Goal: Download file/media

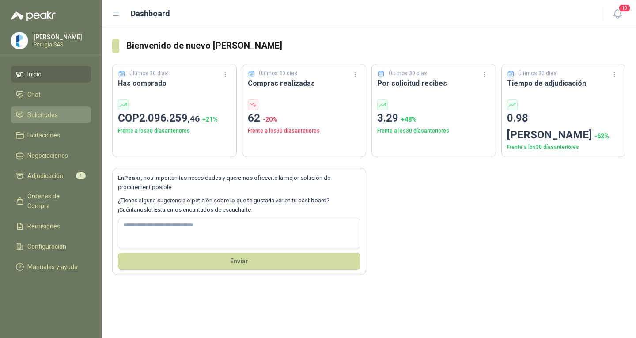
click at [64, 113] on li "Solicitudes" at bounding box center [51, 115] width 70 height 10
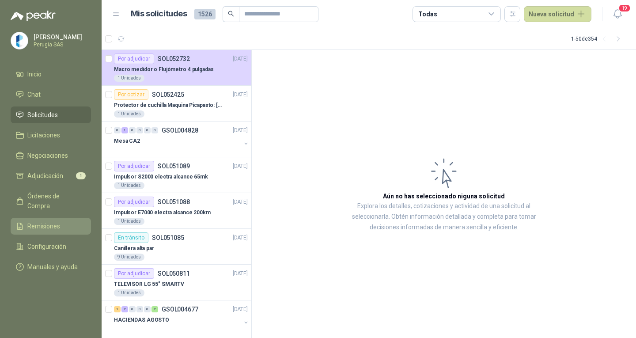
click at [62, 221] on li "Remisiones" at bounding box center [51, 226] width 70 height 10
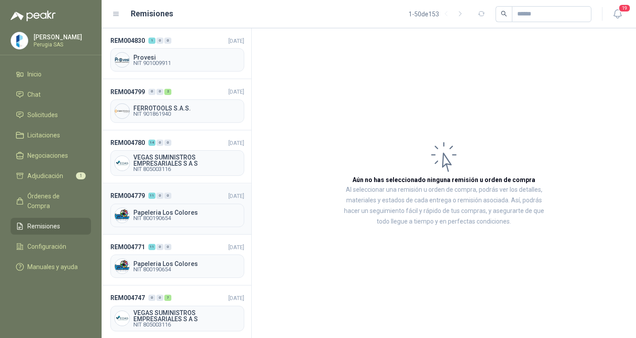
click at [163, 217] on span "NIT 800190654" at bounding box center [186, 218] width 107 height 5
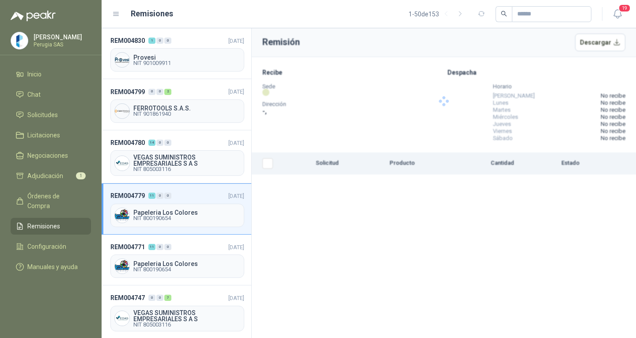
click at [159, 212] on span "Papeleria Los Colores" at bounding box center [186, 212] width 107 height 6
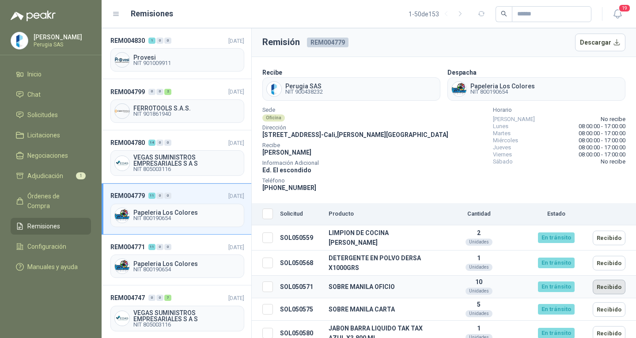
scroll to position [88, 0]
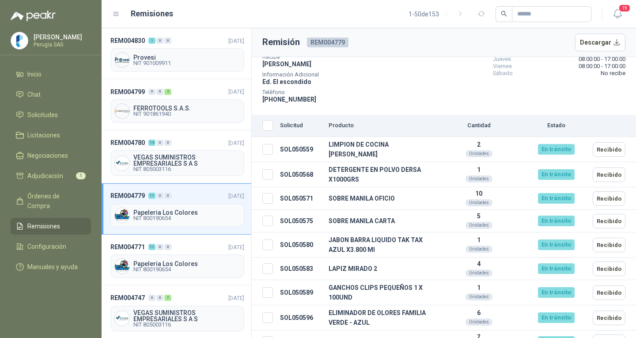
click at [157, 205] on div "Papeleria Los Colores NIT 800190654" at bounding box center [177, 215] width 134 height 23
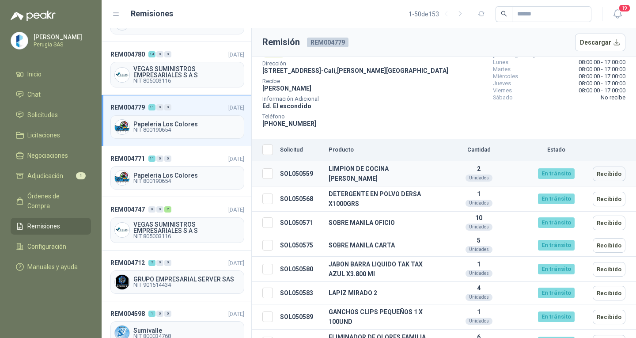
scroll to position [0, 0]
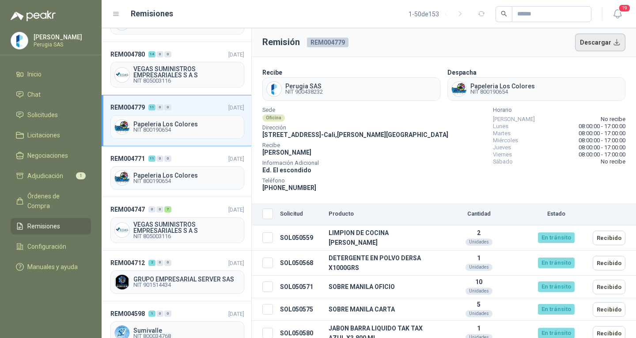
click at [594, 44] on button "Descargar" at bounding box center [600, 43] width 51 height 18
